Goal: Task Accomplishment & Management: Complete application form

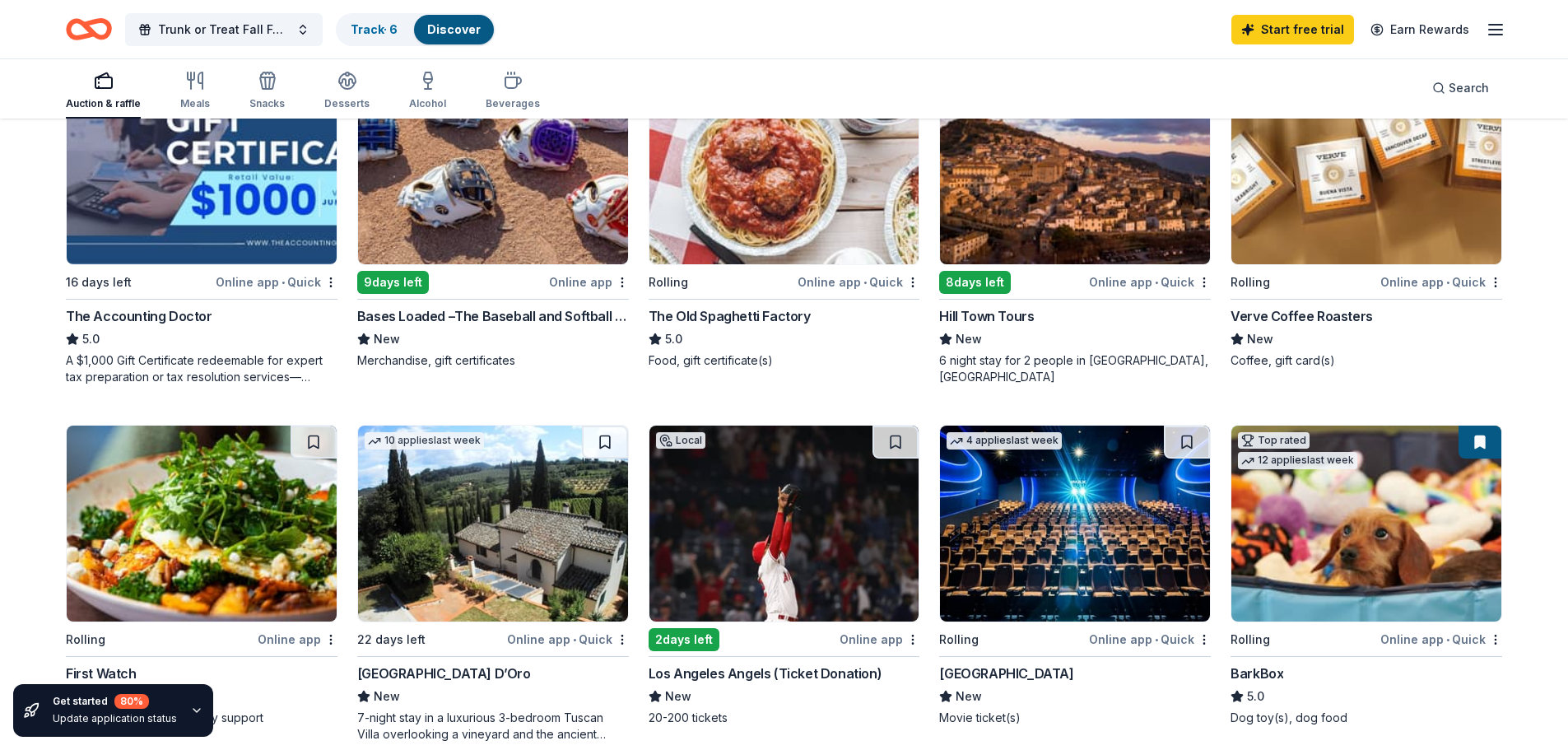
scroll to position [494, 0]
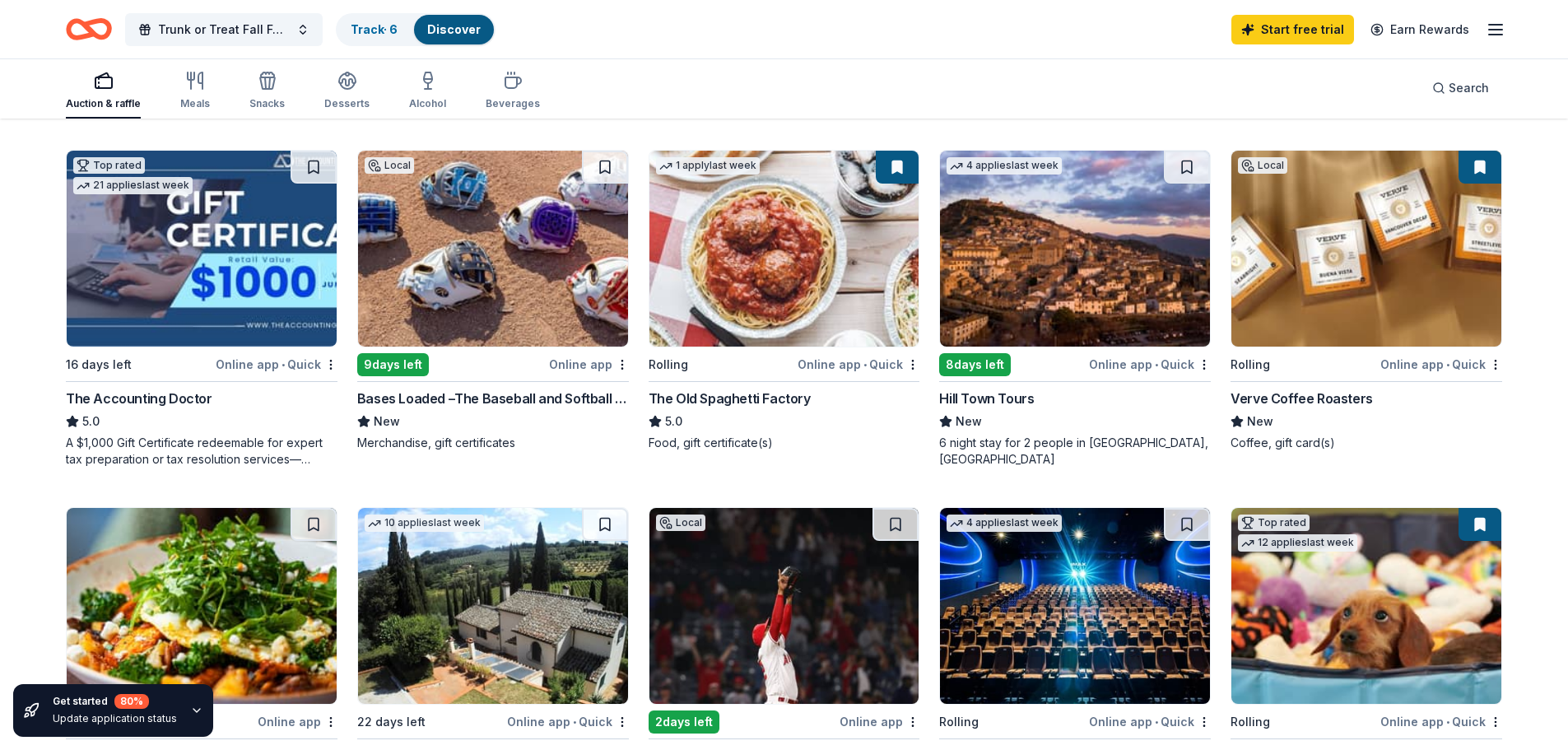
click at [1085, 294] on img at bounding box center [1074, 248] width 270 height 196
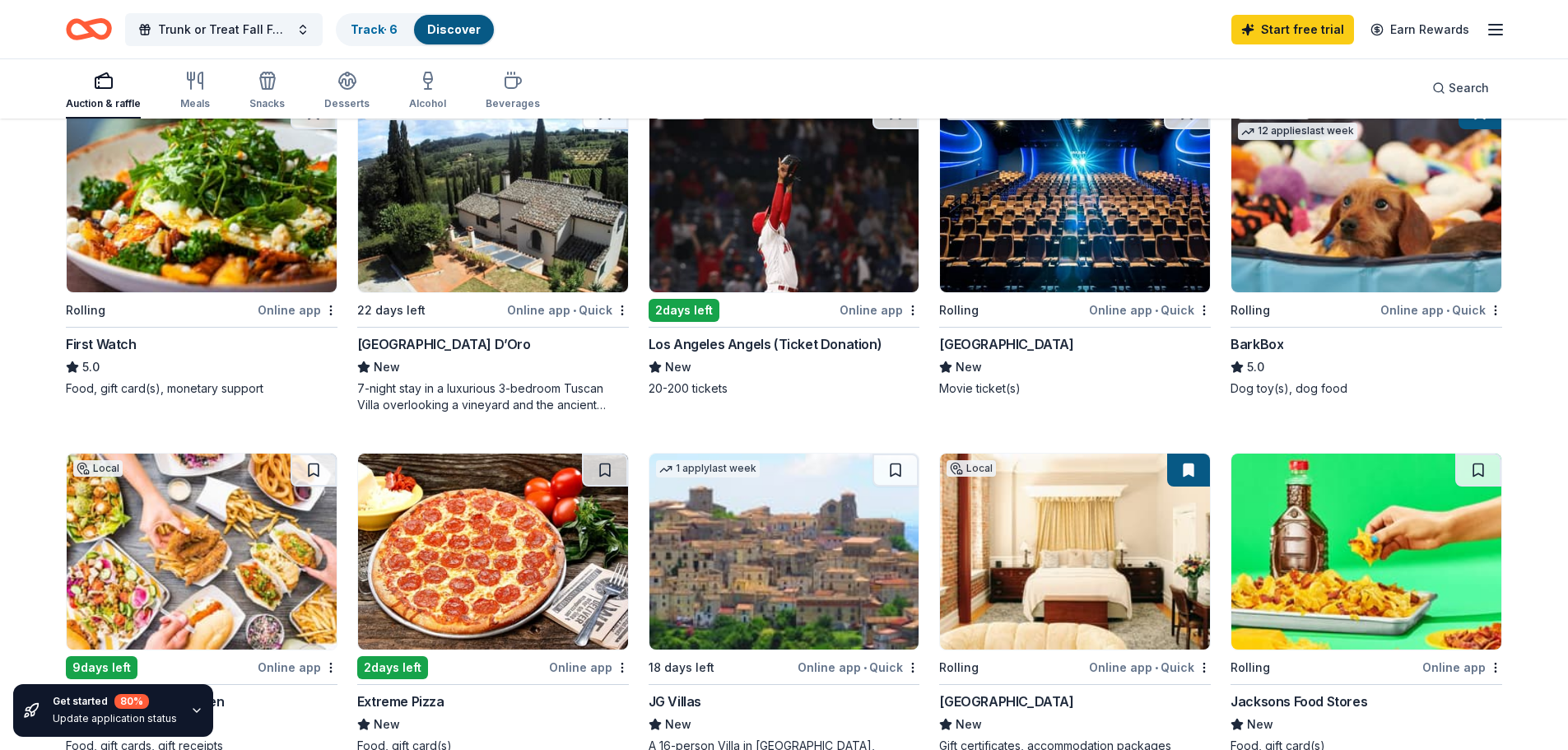
scroll to position [1070, 0]
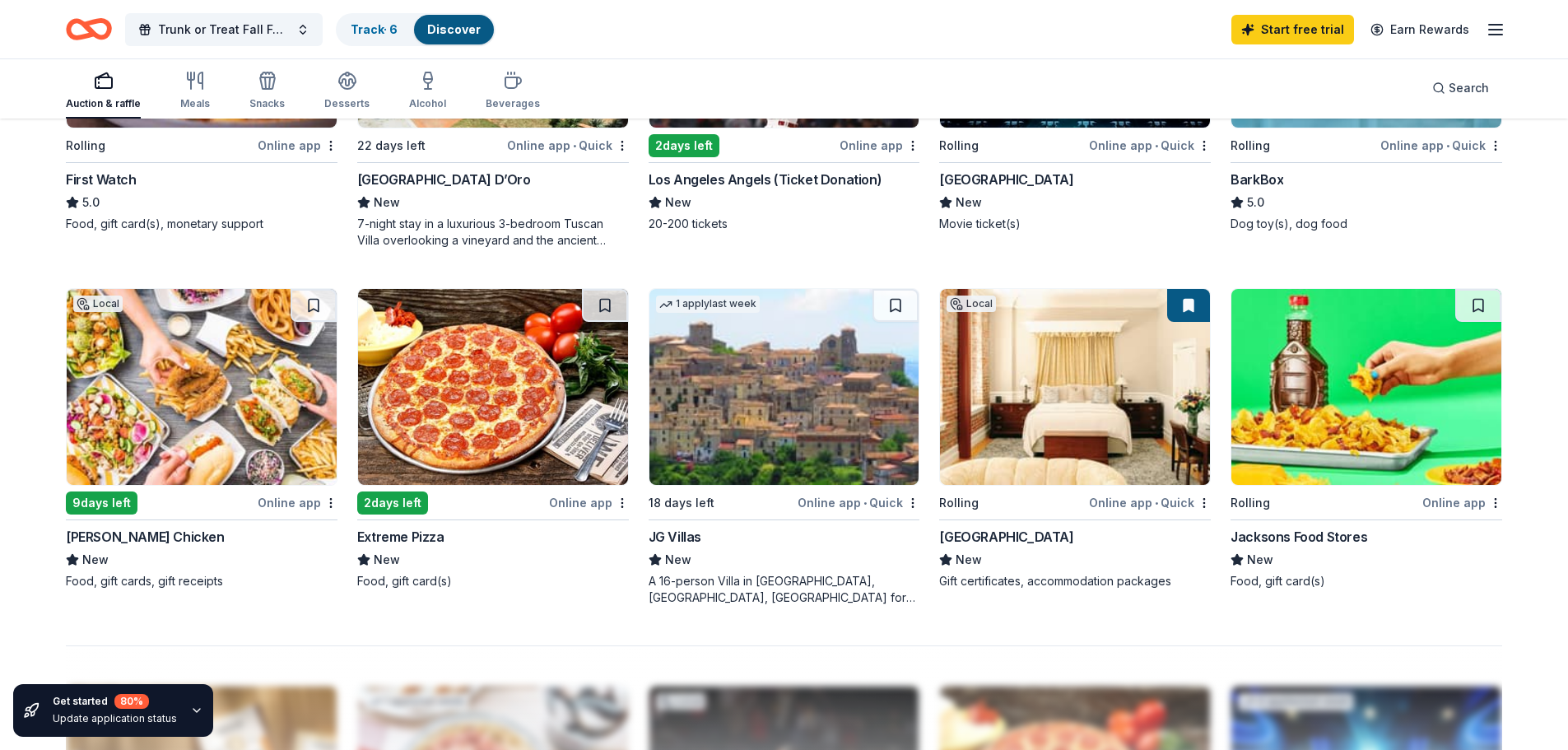
click at [1129, 412] on img at bounding box center [1074, 386] width 270 height 196
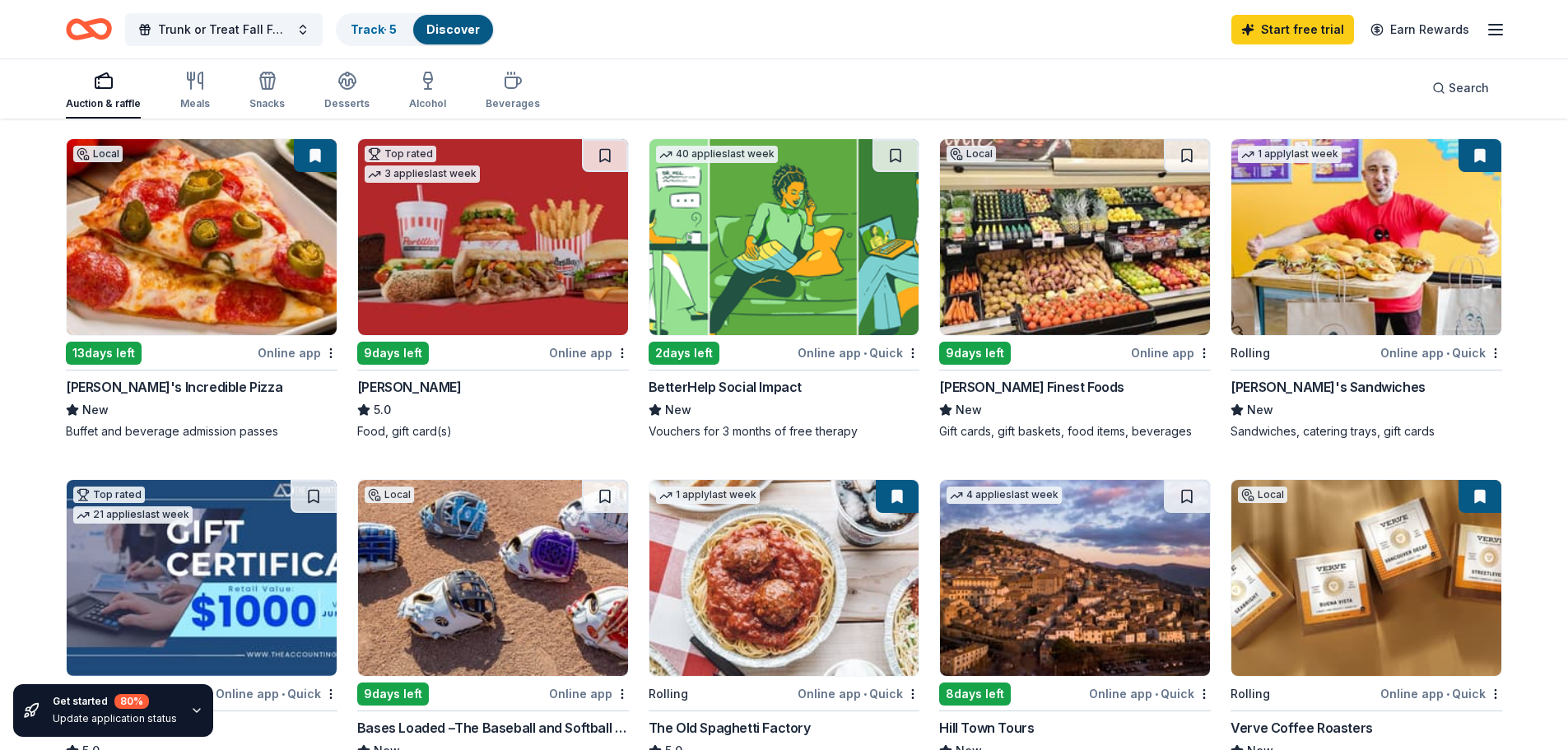
scroll to position [82, 0]
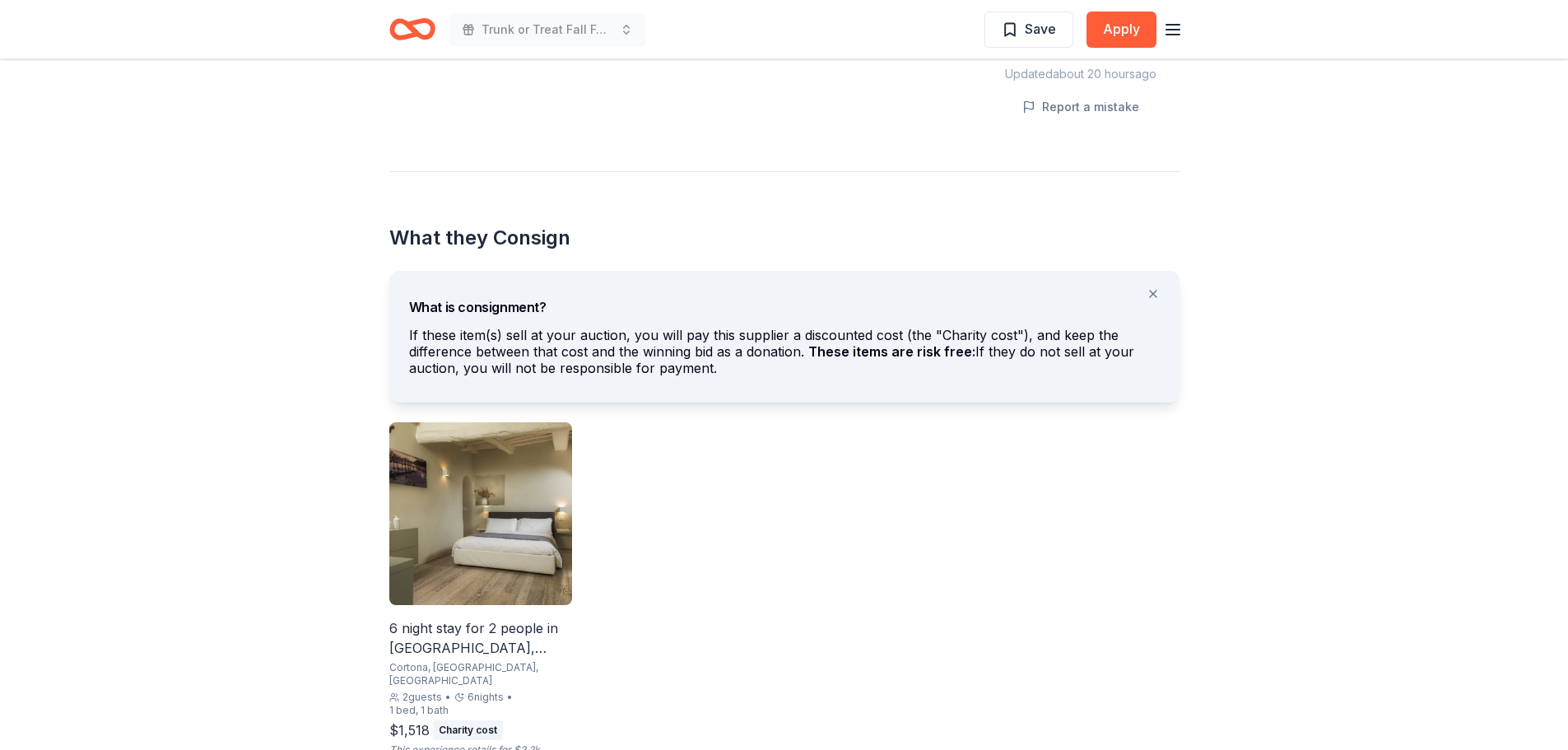
scroll to position [905, 0]
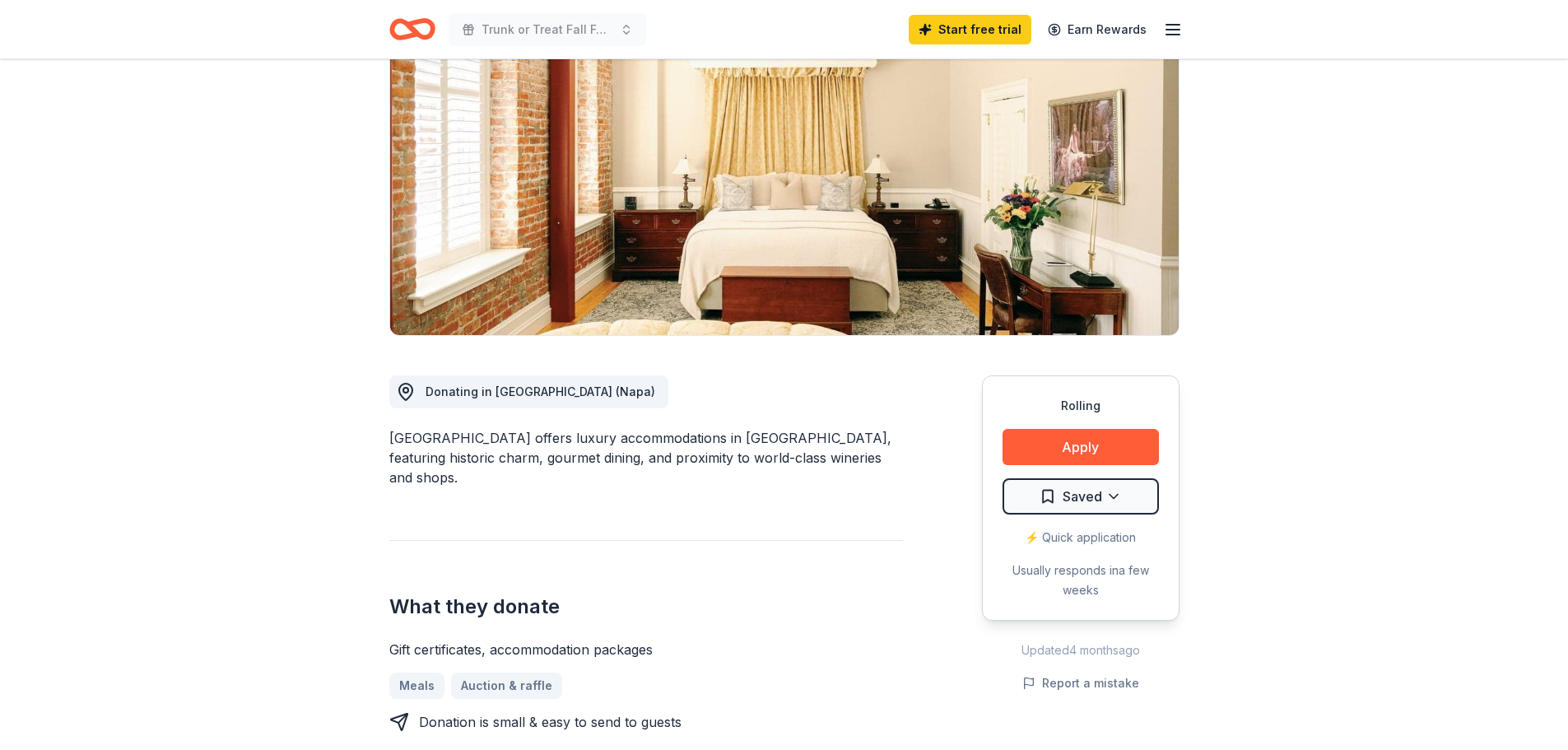
scroll to position [82, 0]
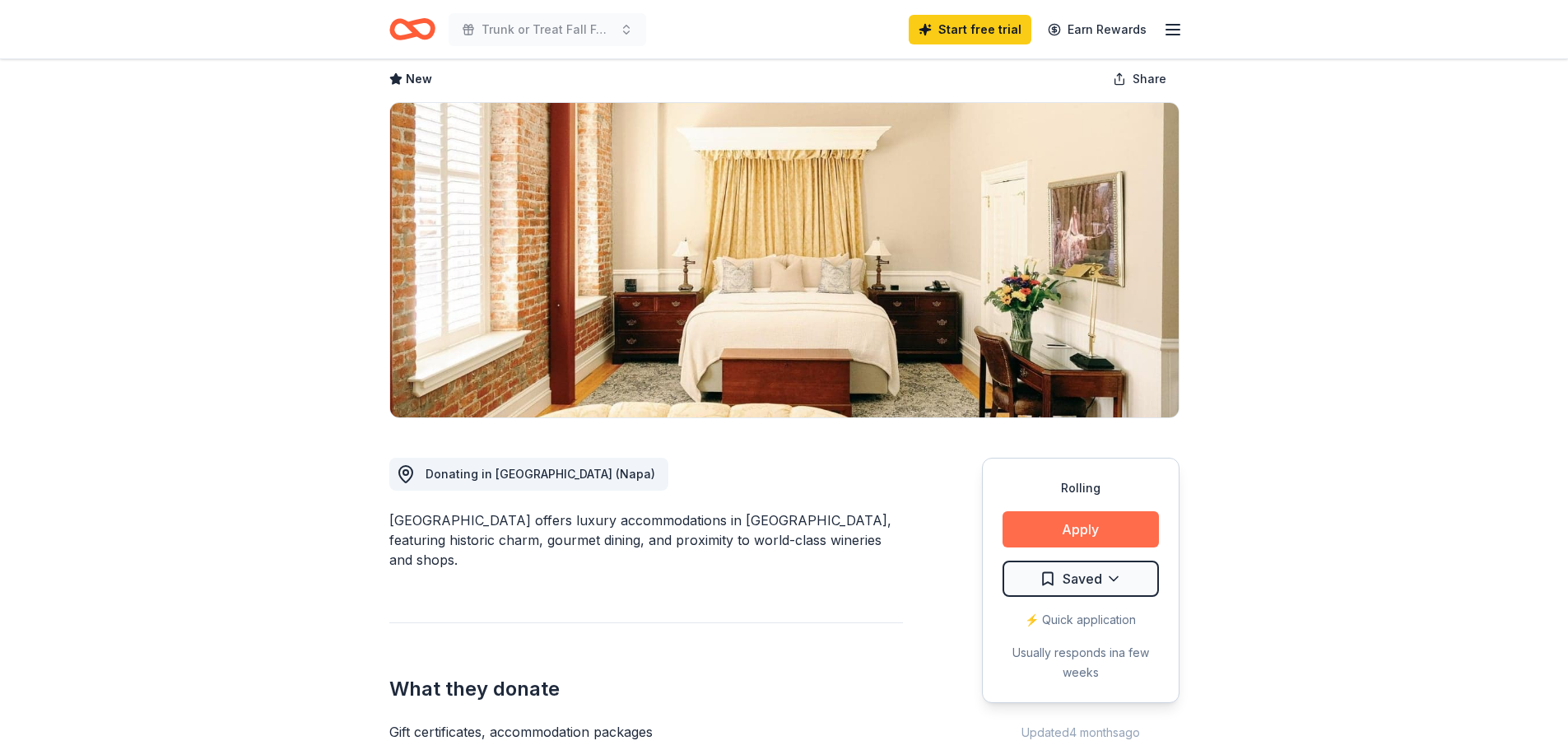
click at [1037, 524] on button "Apply" at bounding box center [1080, 529] width 156 height 36
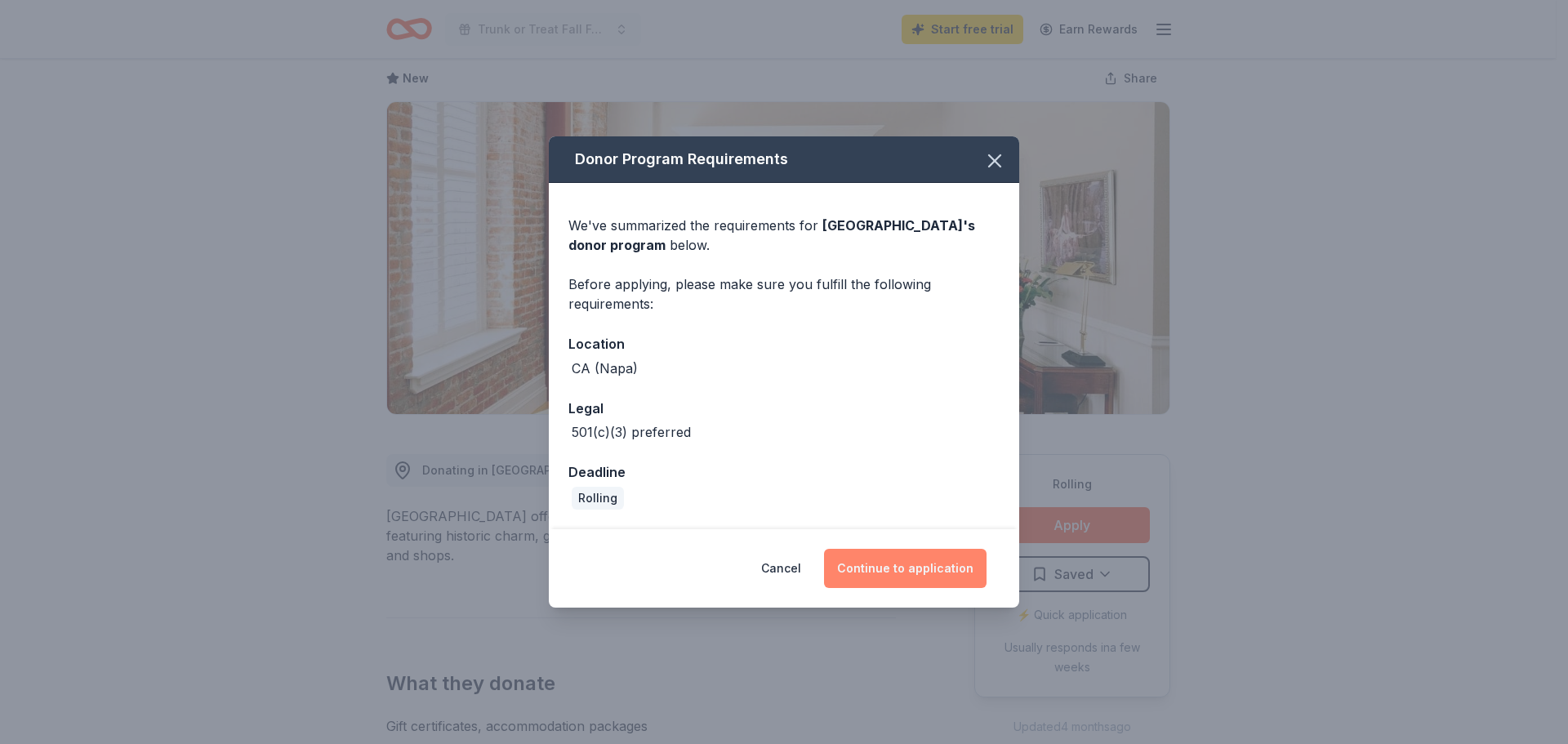
click at [881, 564] on button "Continue to application" at bounding box center [905, 568] width 163 height 39
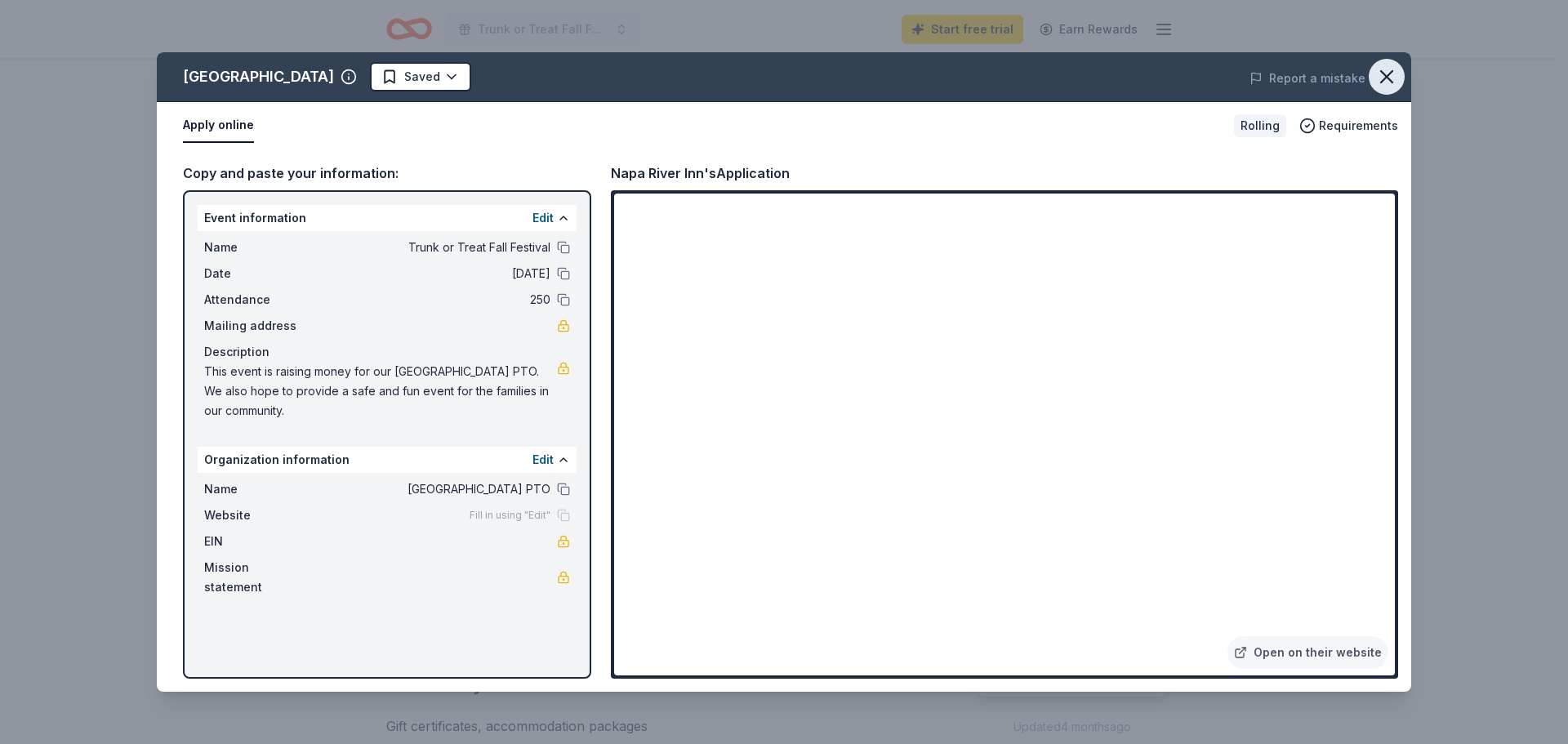
click at [1382, 71] on icon "button" at bounding box center [1388, 77] width 12 height 12
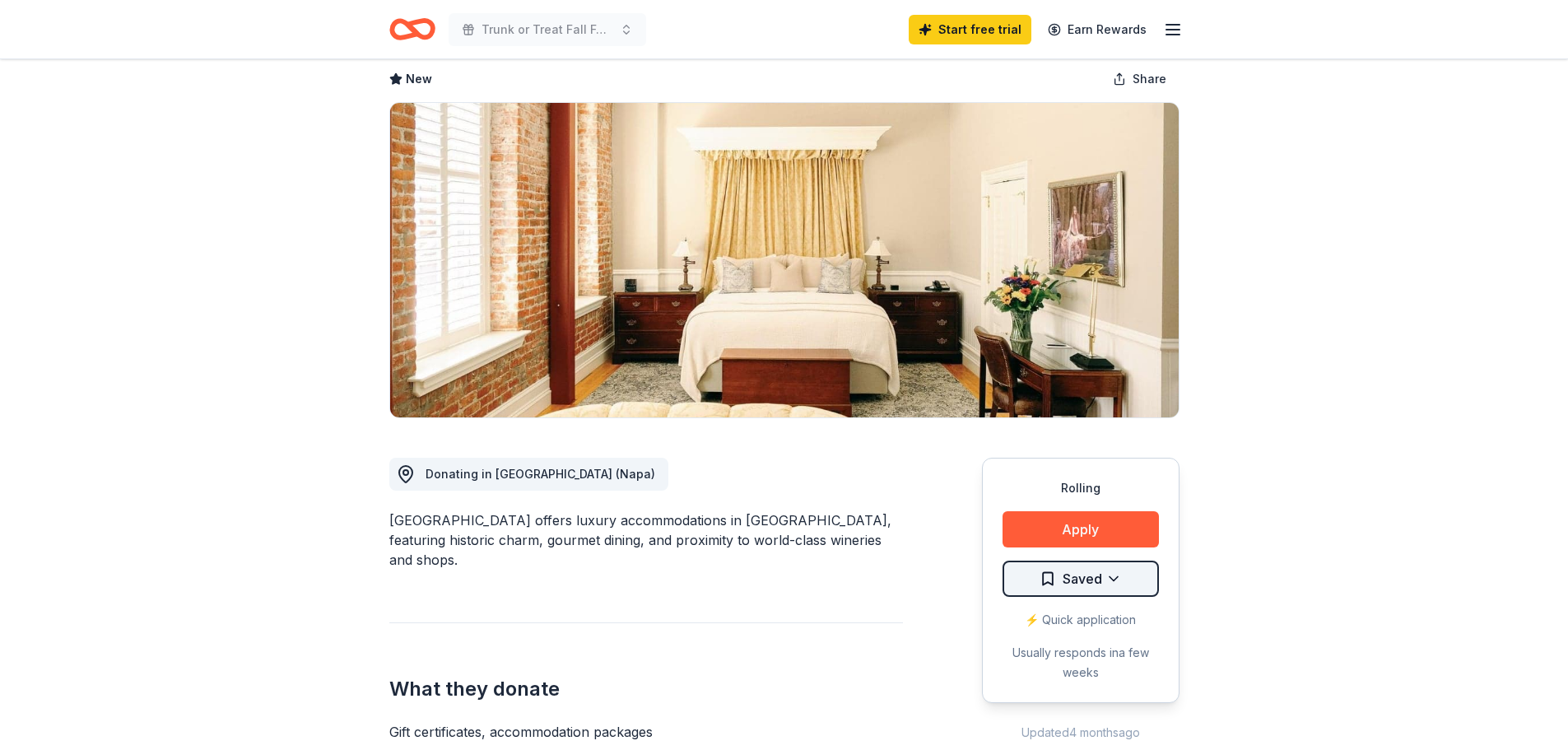
click at [1071, 575] on html "Trunk or Treat Fall Festival Start free trial Earn Rewards Rolling Share Napa R…" at bounding box center [784, 292] width 1568 height 750
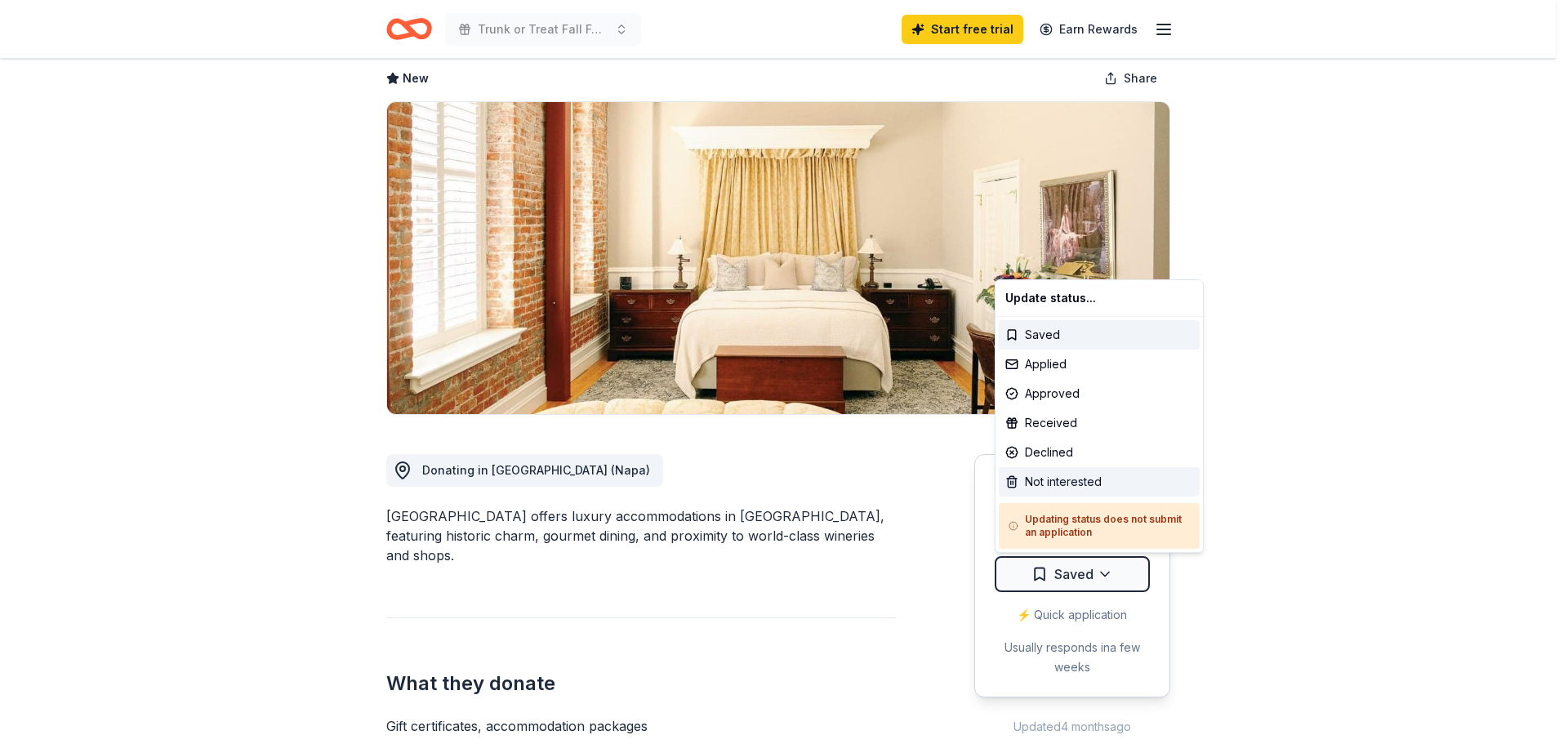
click at [1057, 479] on div "Not interested" at bounding box center [1099, 482] width 201 height 29
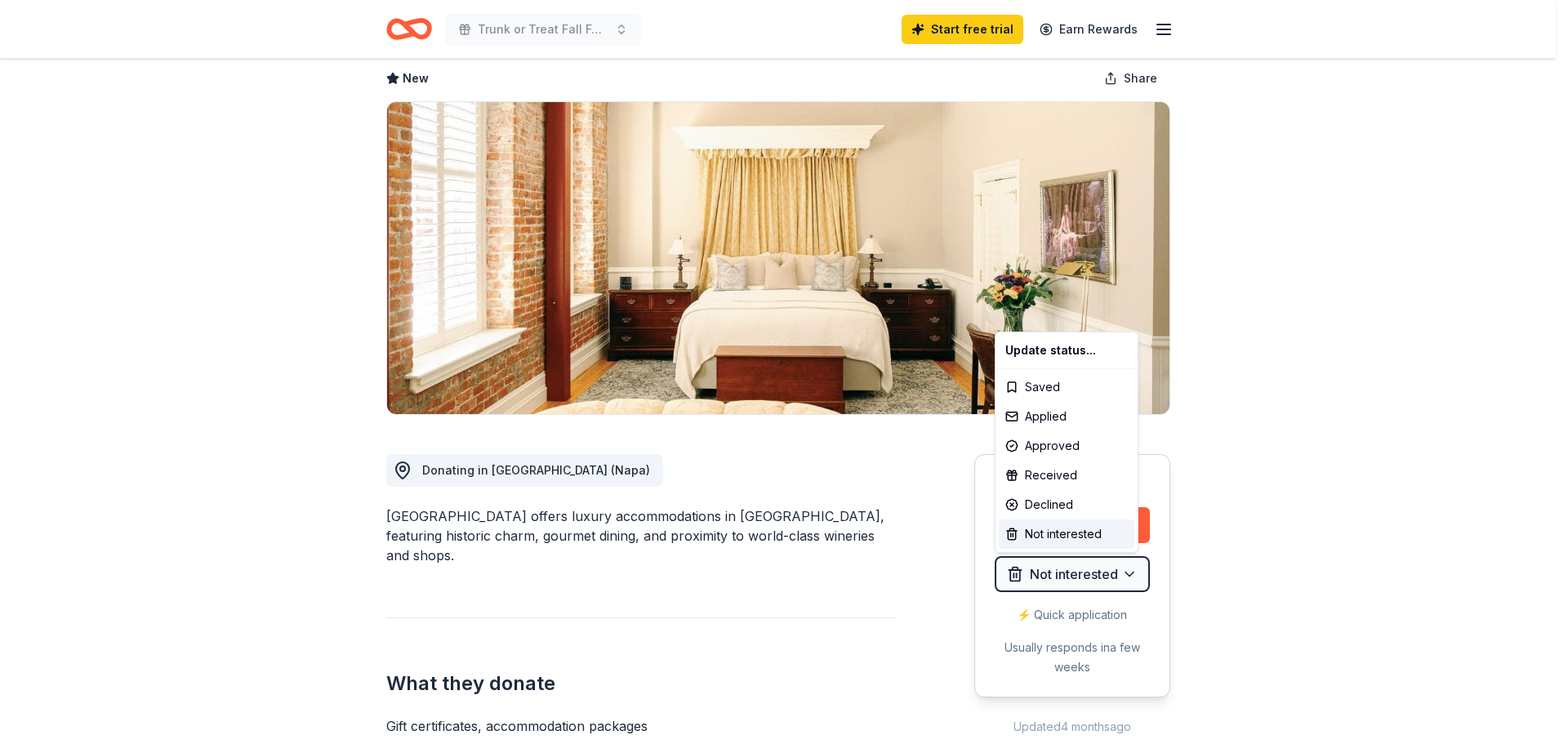
click at [203, 182] on html "Trunk or Treat Fall Festival Start free trial Earn Rewards Rolling Share Napa R…" at bounding box center [784, 290] width 1568 height 744
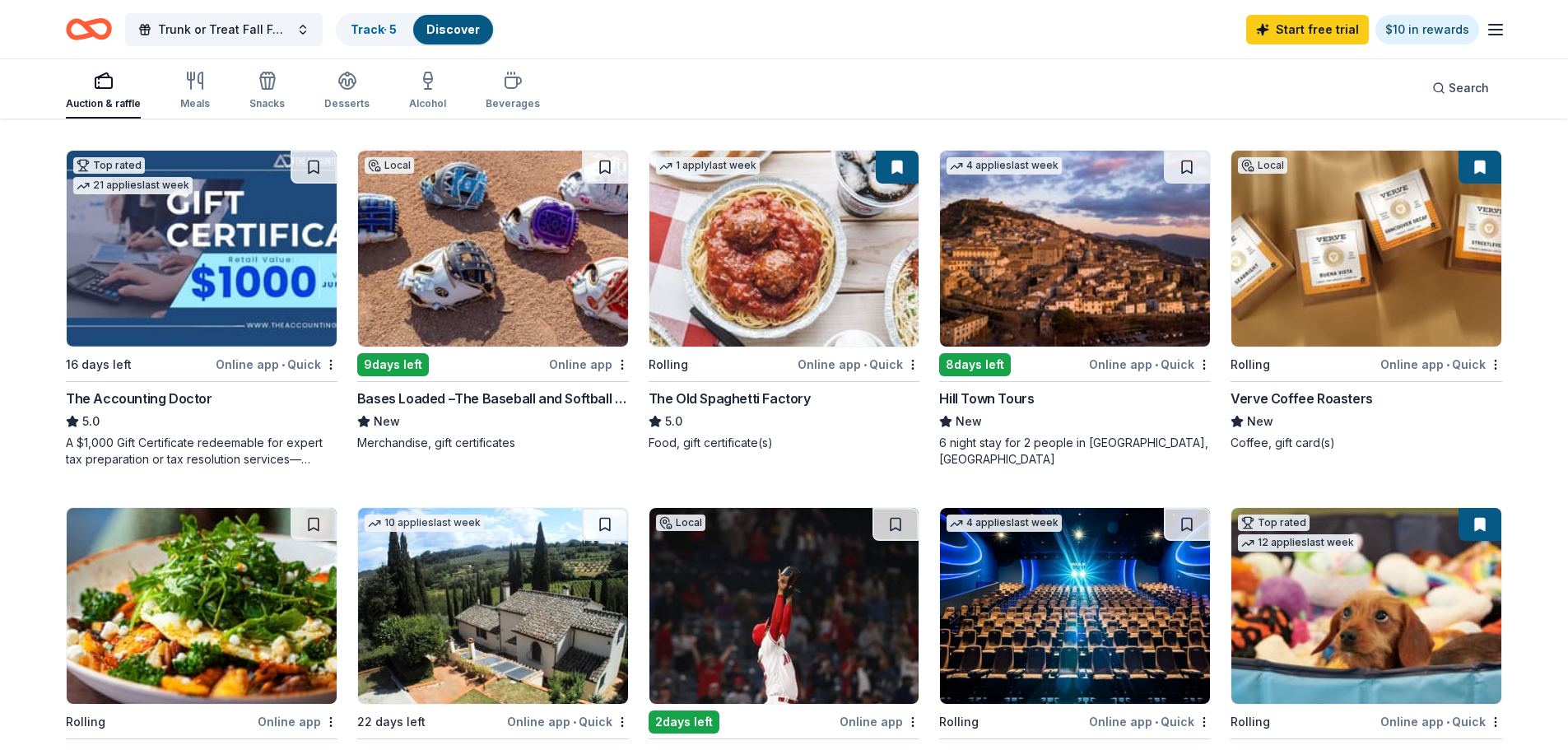
scroll to position [658, 0]
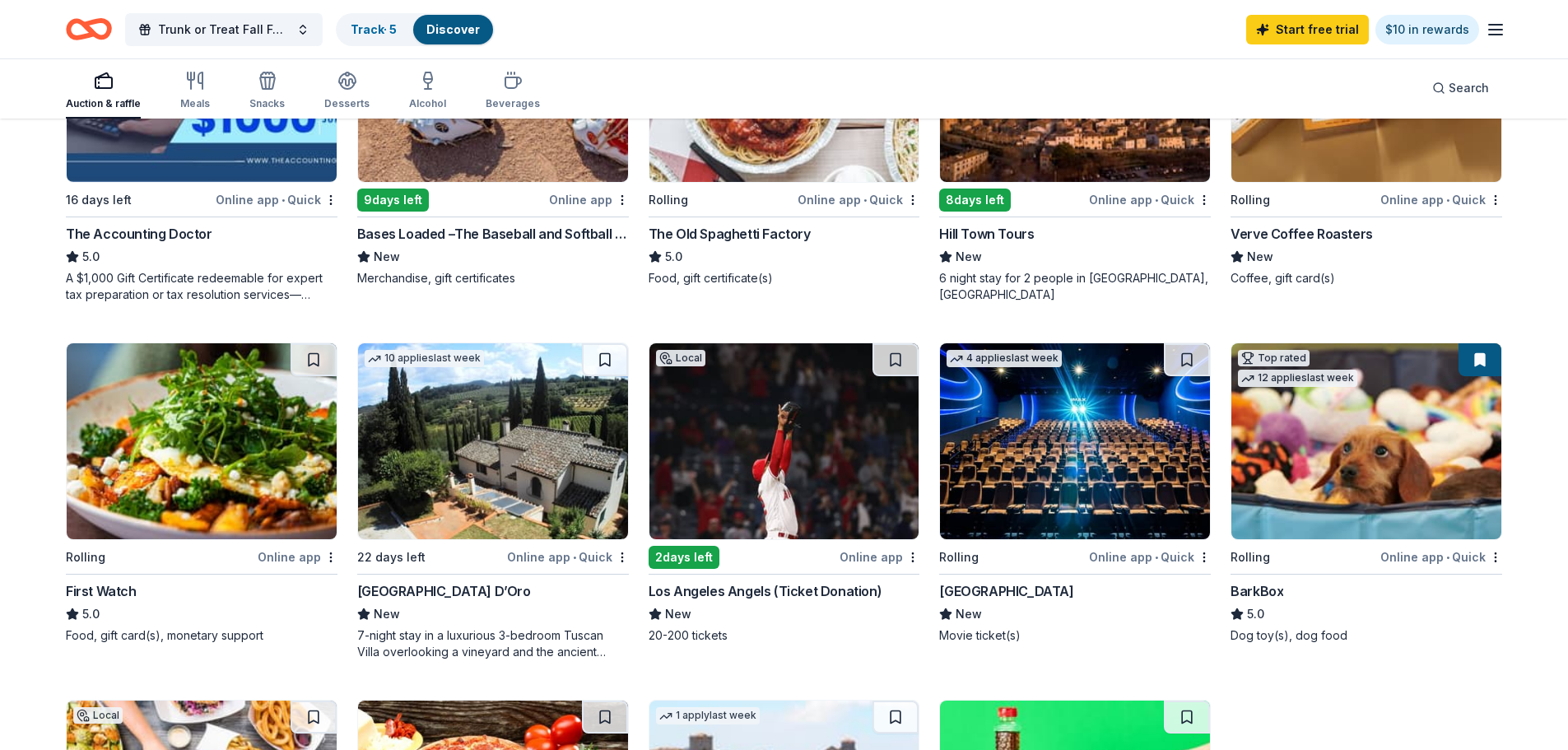
click at [820, 427] on img at bounding box center [784, 441] width 270 height 196
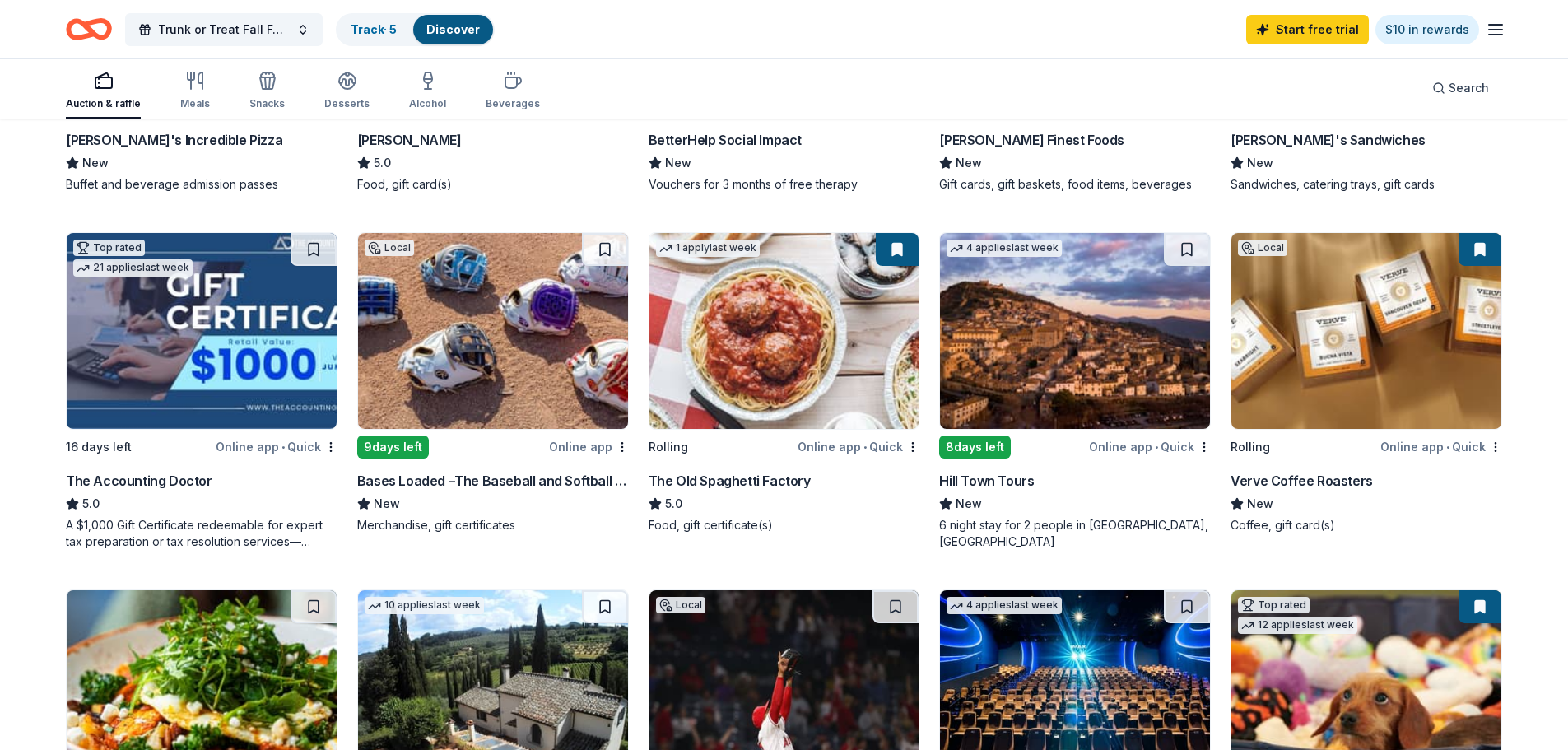
scroll to position [576, 0]
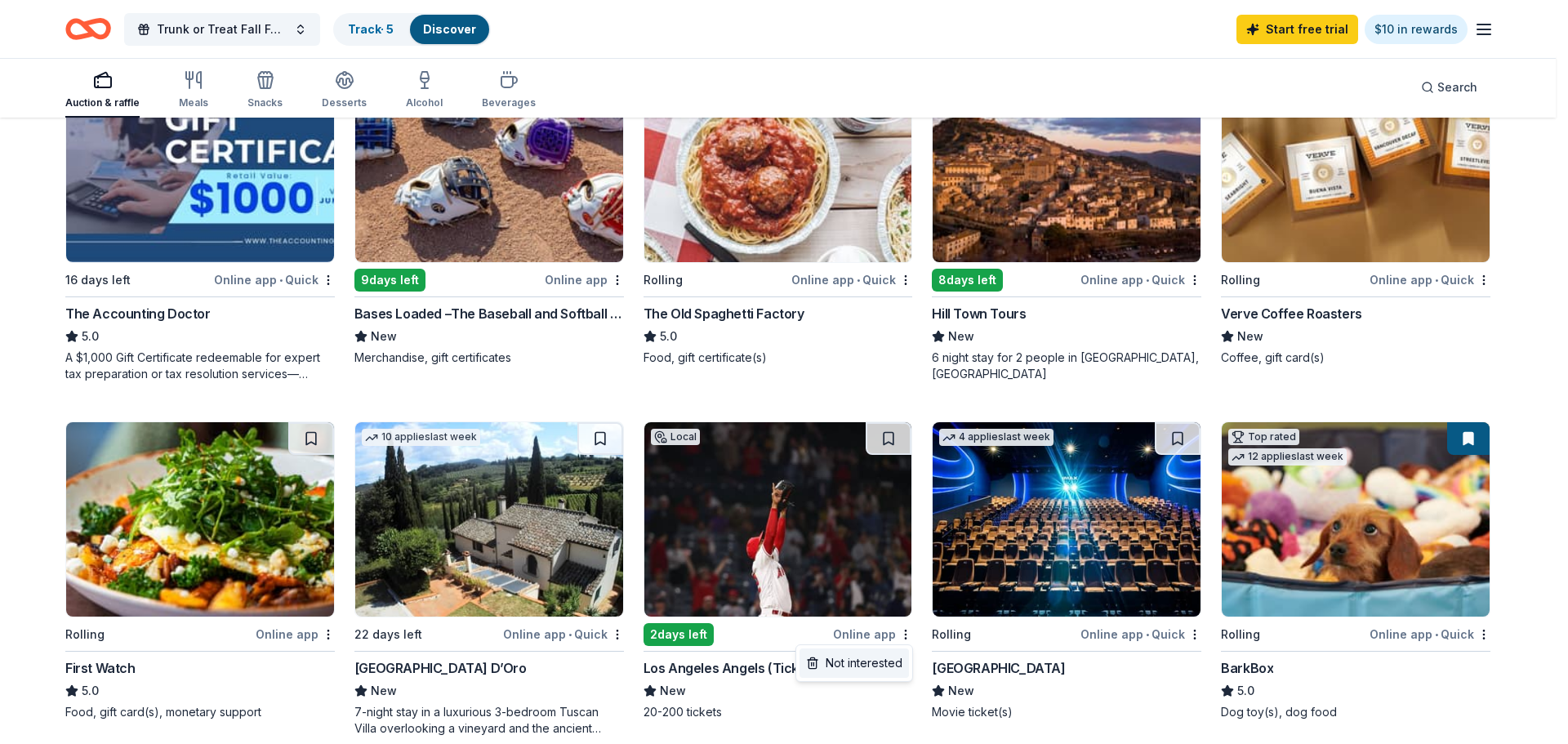
click at [898, 659] on div "Not interested" at bounding box center [854, 663] width 110 height 29
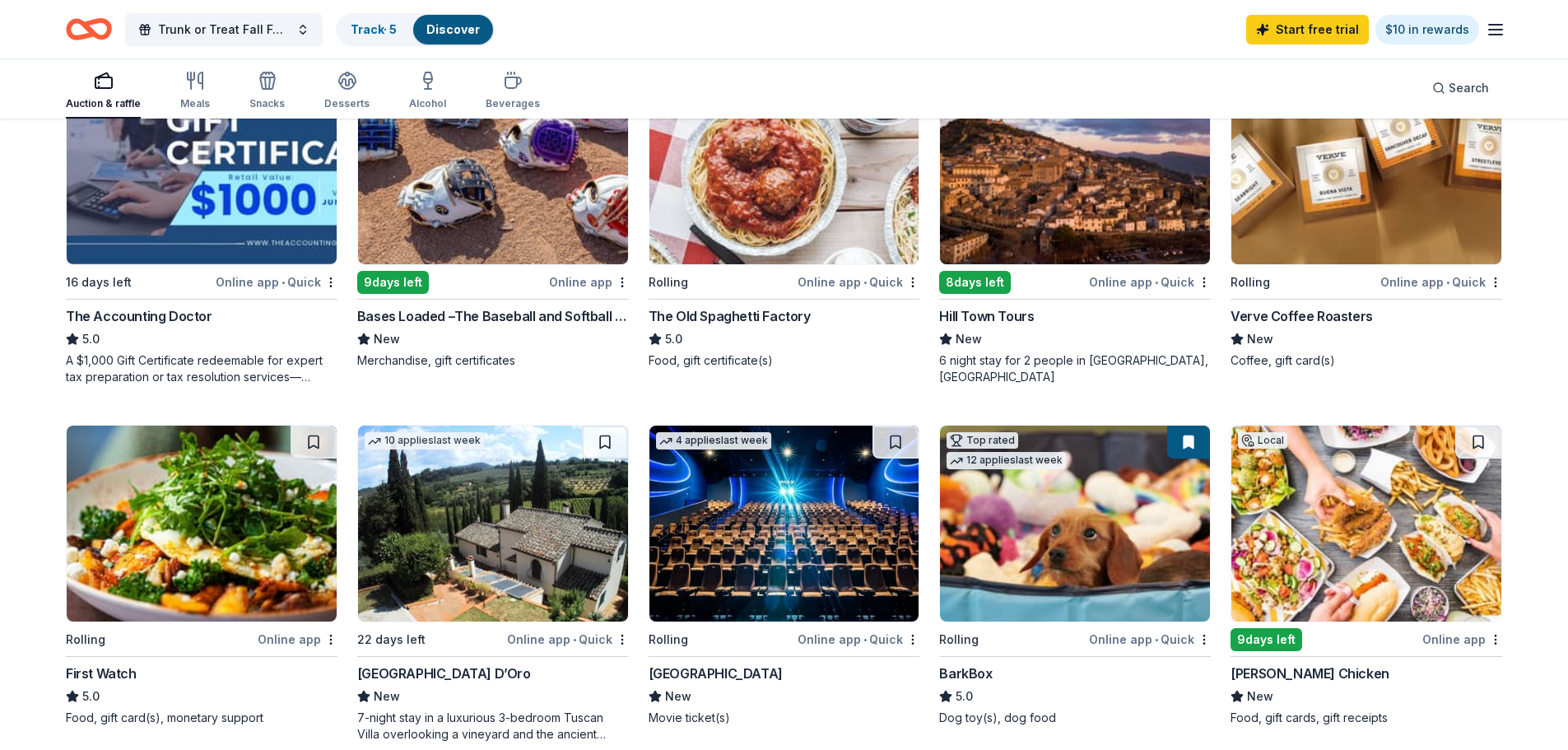
click at [783, 588] on img at bounding box center [784, 523] width 270 height 196
click at [1333, 560] on img at bounding box center [1366, 523] width 270 height 196
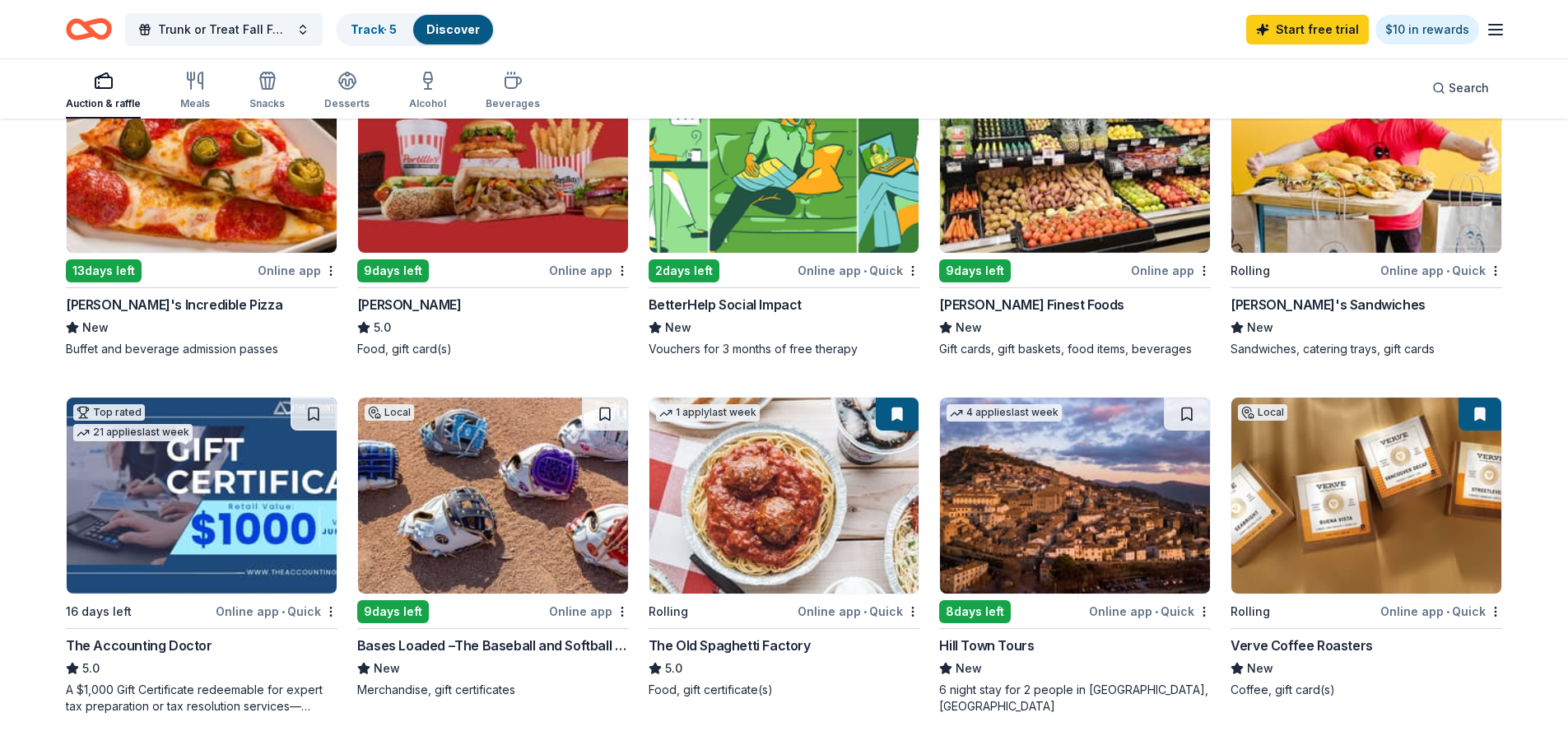
scroll to position [0, 0]
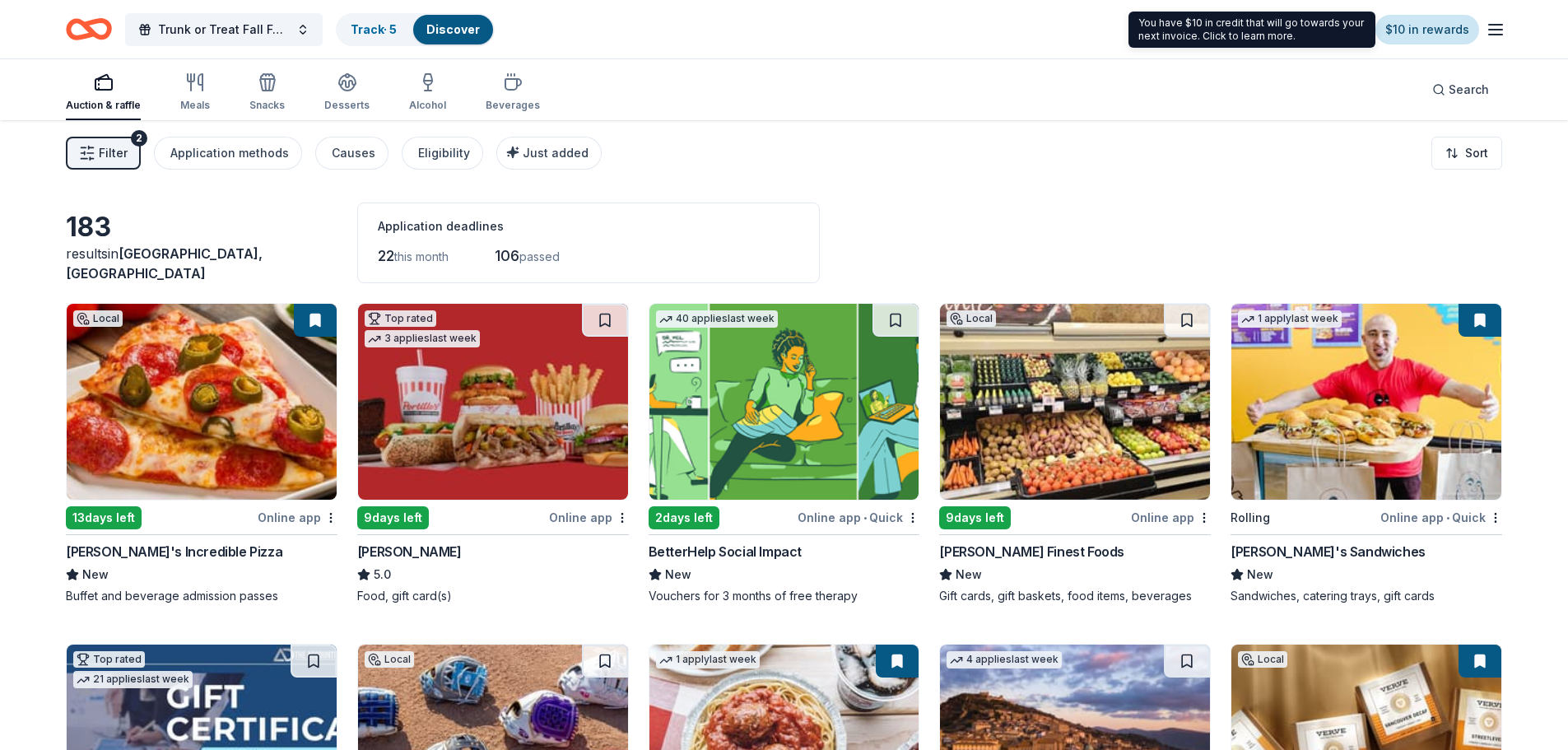
click at [1423, 20] on link "$10 in rewards" at bounding box center [1427, 29] width 104 height 29
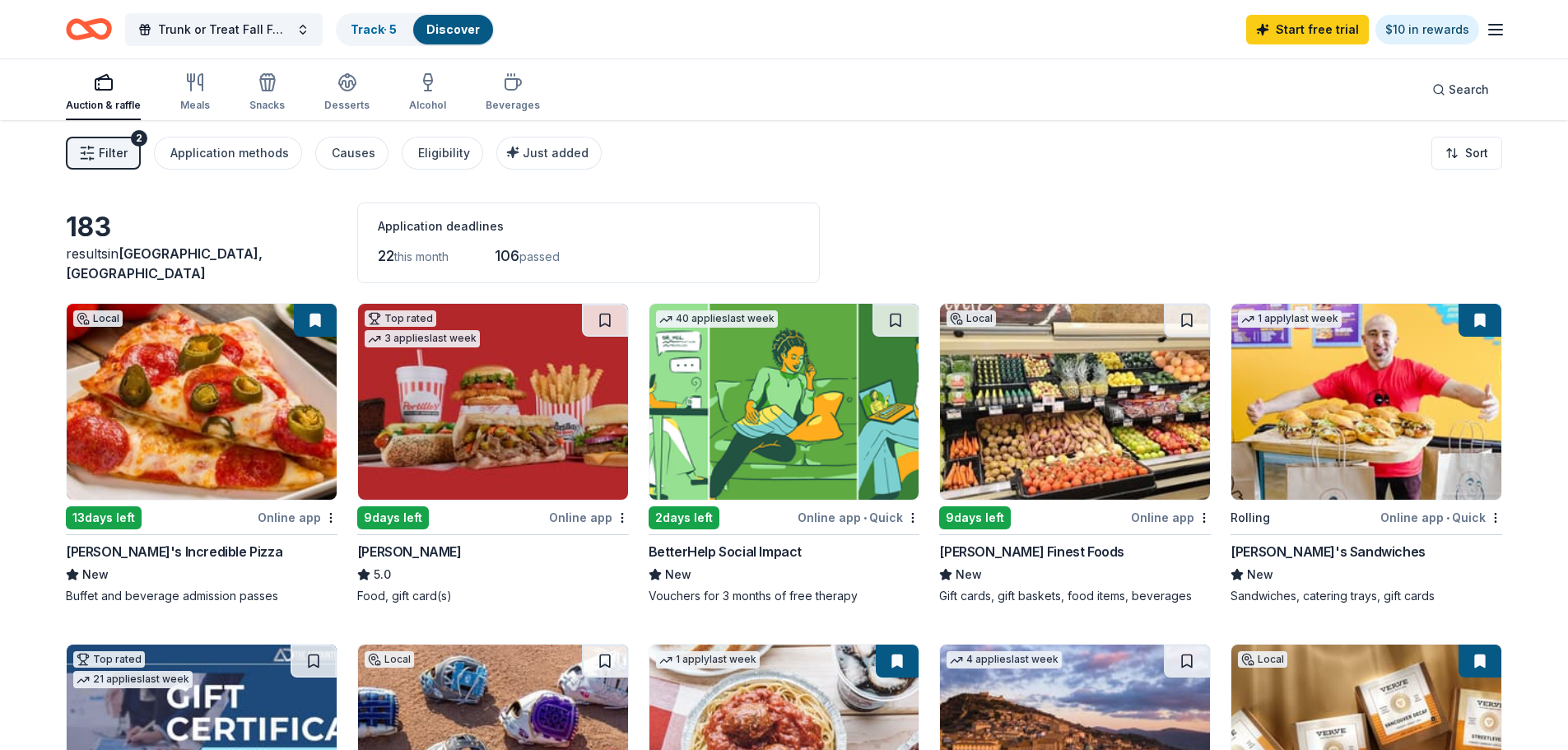
click at [543, 413] on img at bounding box center [493, 402] width 270 height 196
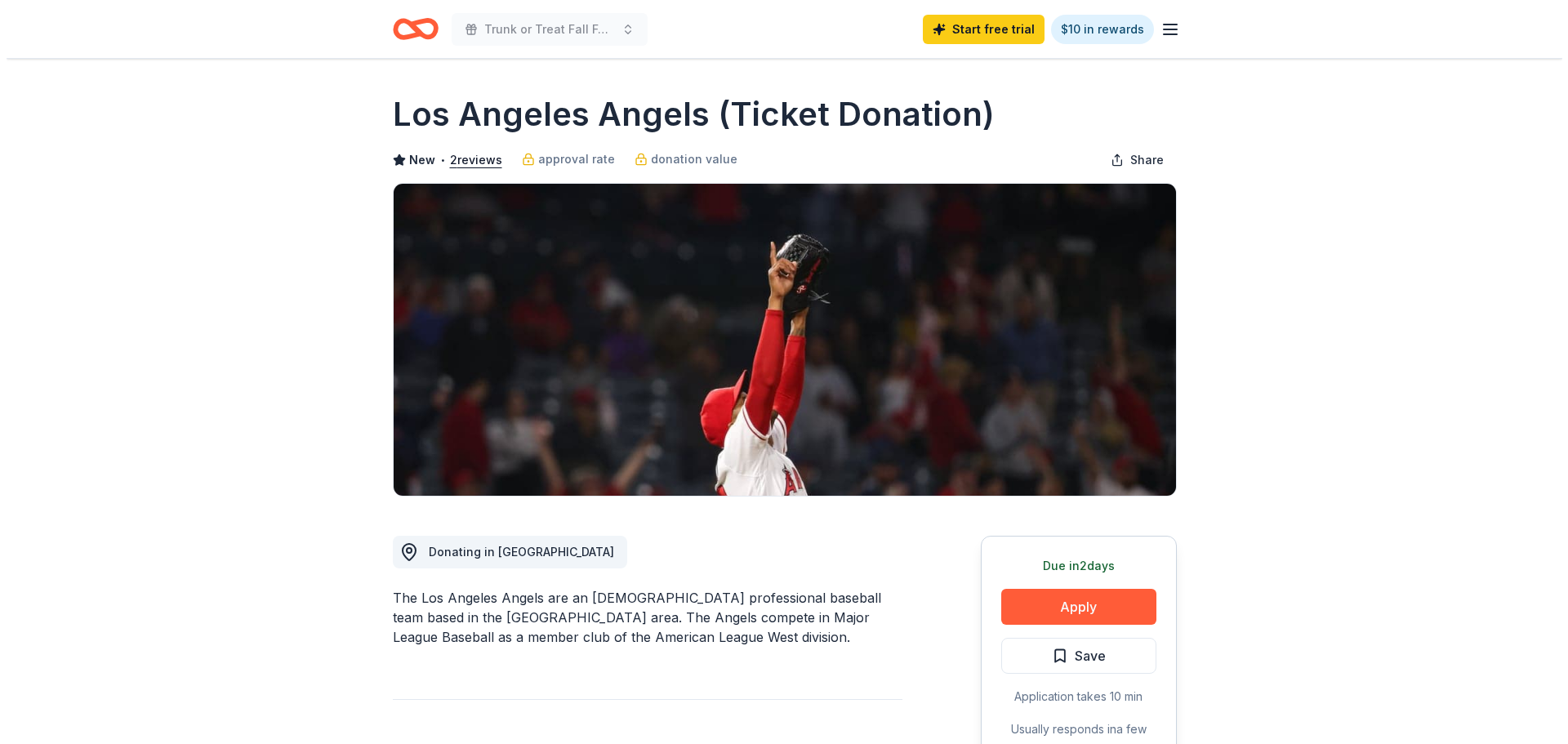
scroll to position [245, 0]
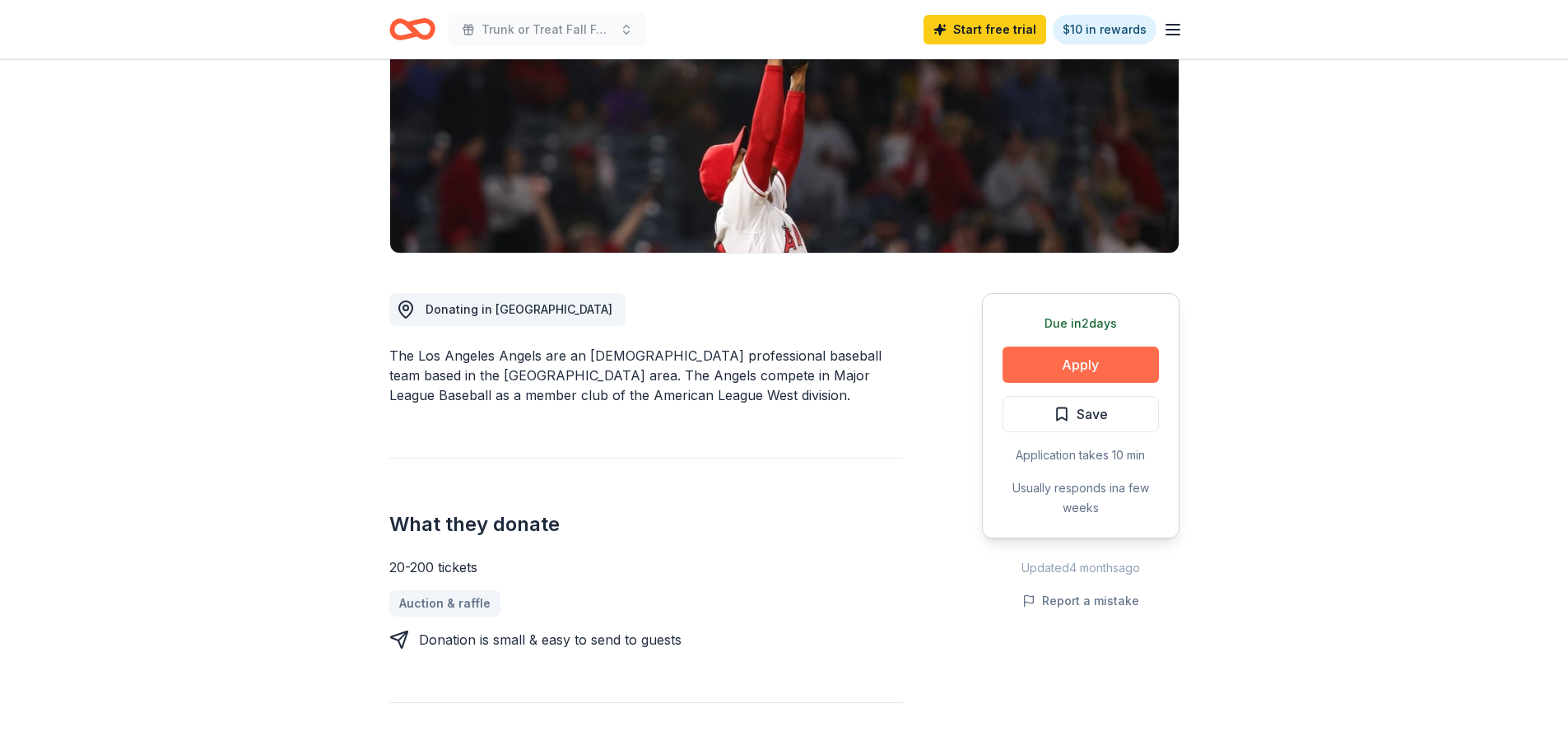
click at [1043, 366] on button "Apply" at bounding box center [1080, 364] width 156 height 36
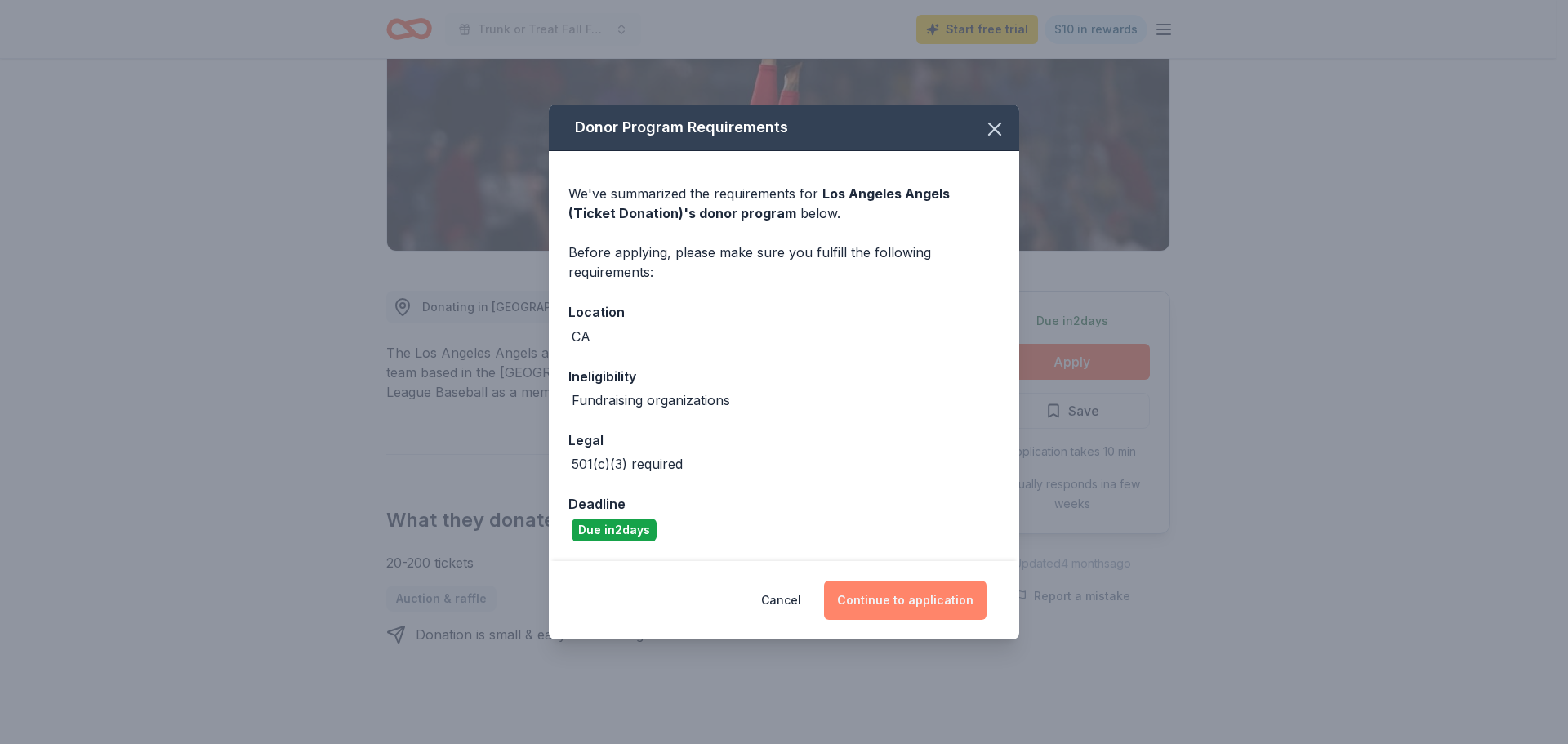
click at [932, 589] on button "Continue to application" at bounding box center [905, 600] width 163 height 39
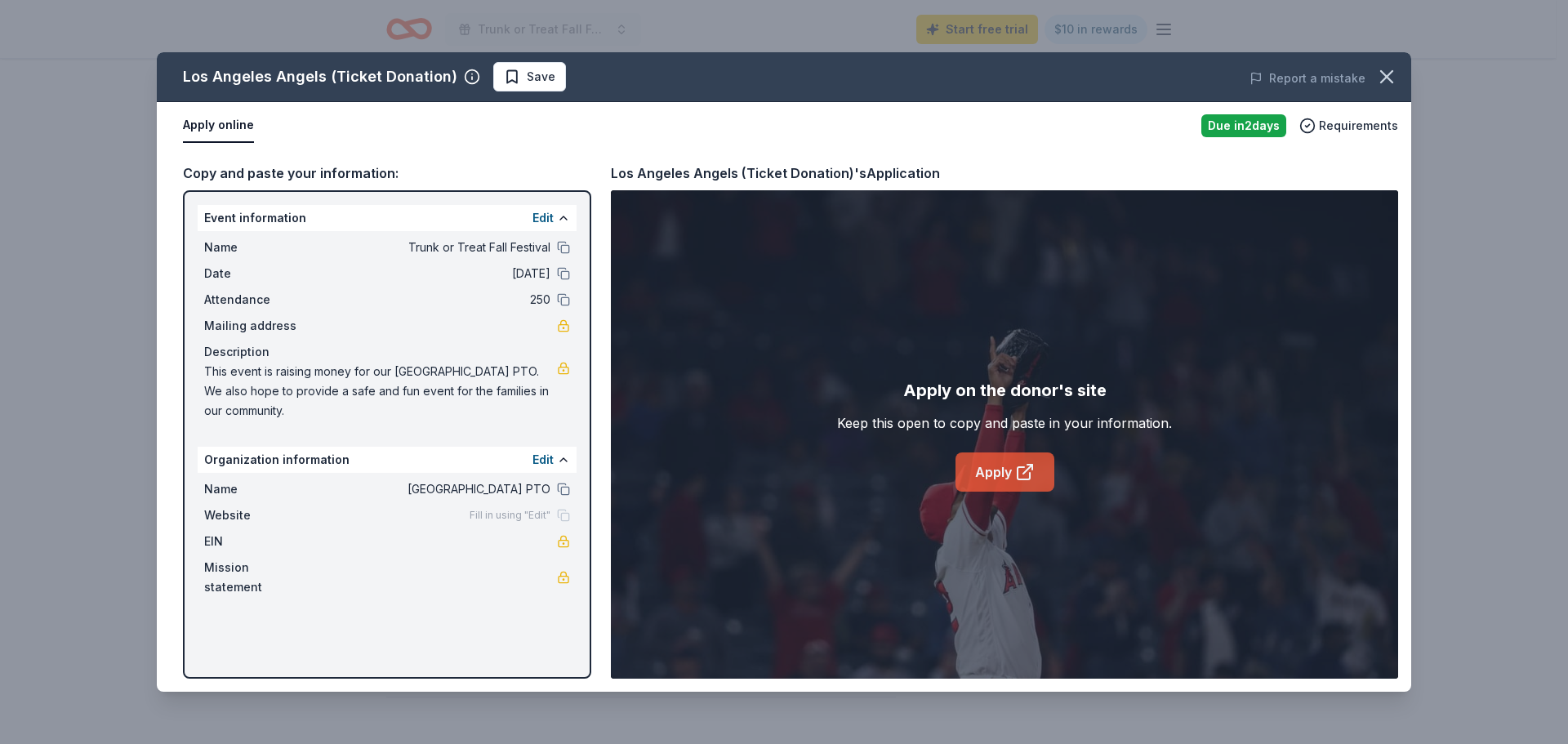
click at [974, 479] on link "Apply" at bounding box center [1005, 471] width 99 height 39
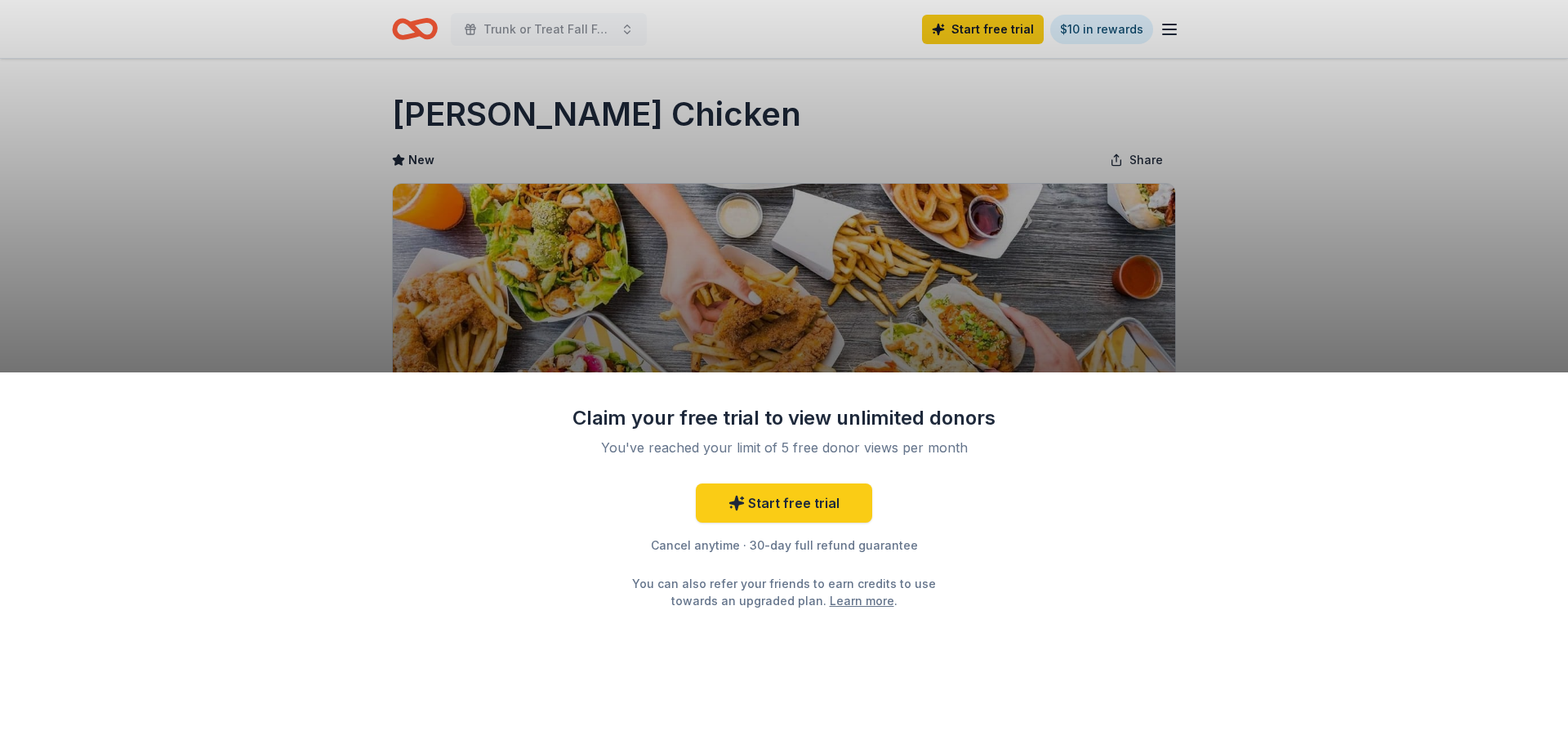
click at [1273, 229] on div "Claim your free trial to view unlimited donors You've reached your limit of 5 f…" at bounding box center [784, 372] width 1568 height 744
